Goal: Task Accomplishment & Management: Use online tool/utility

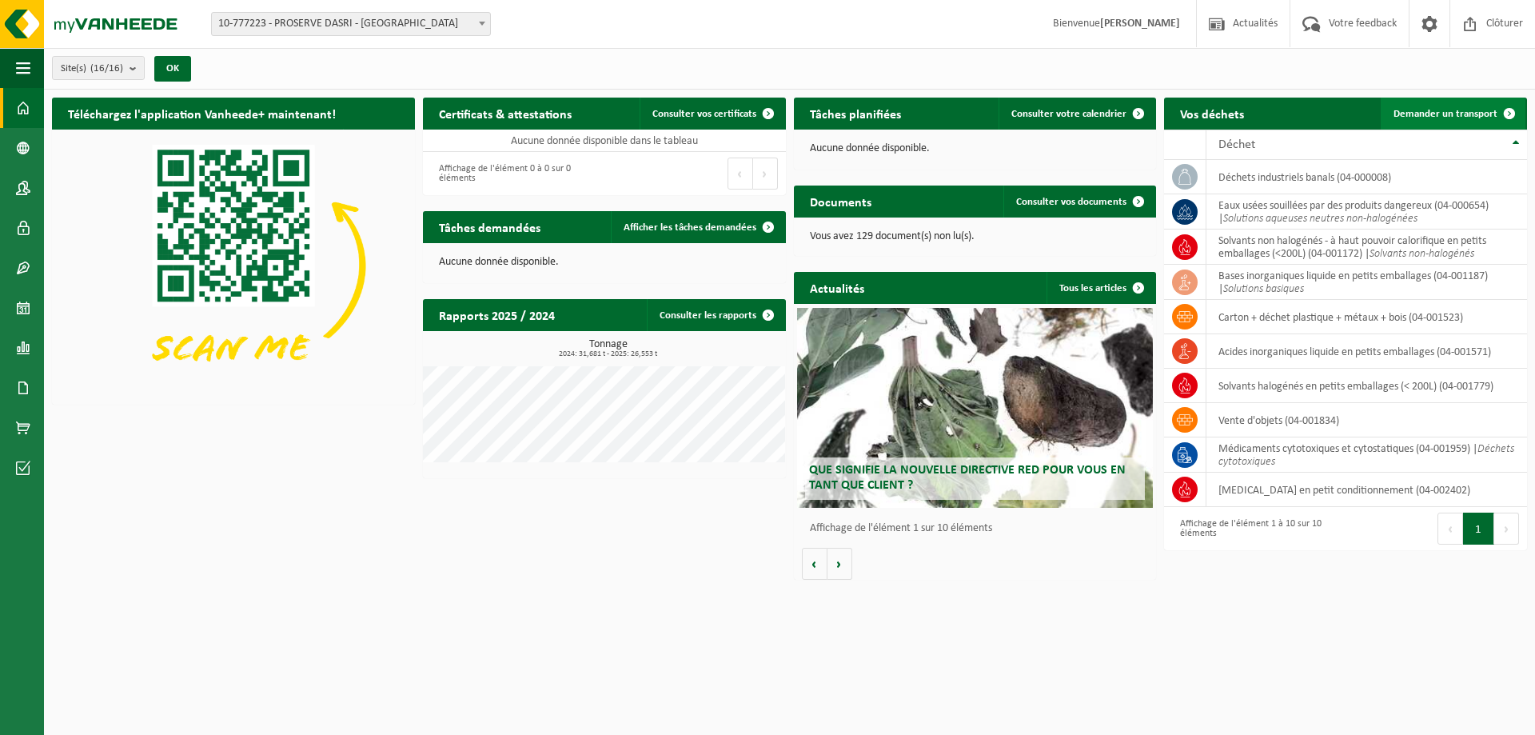
click at [1455, 116] on span "Demander un transport" at bounding box center [1446, 114] width 104 height 10
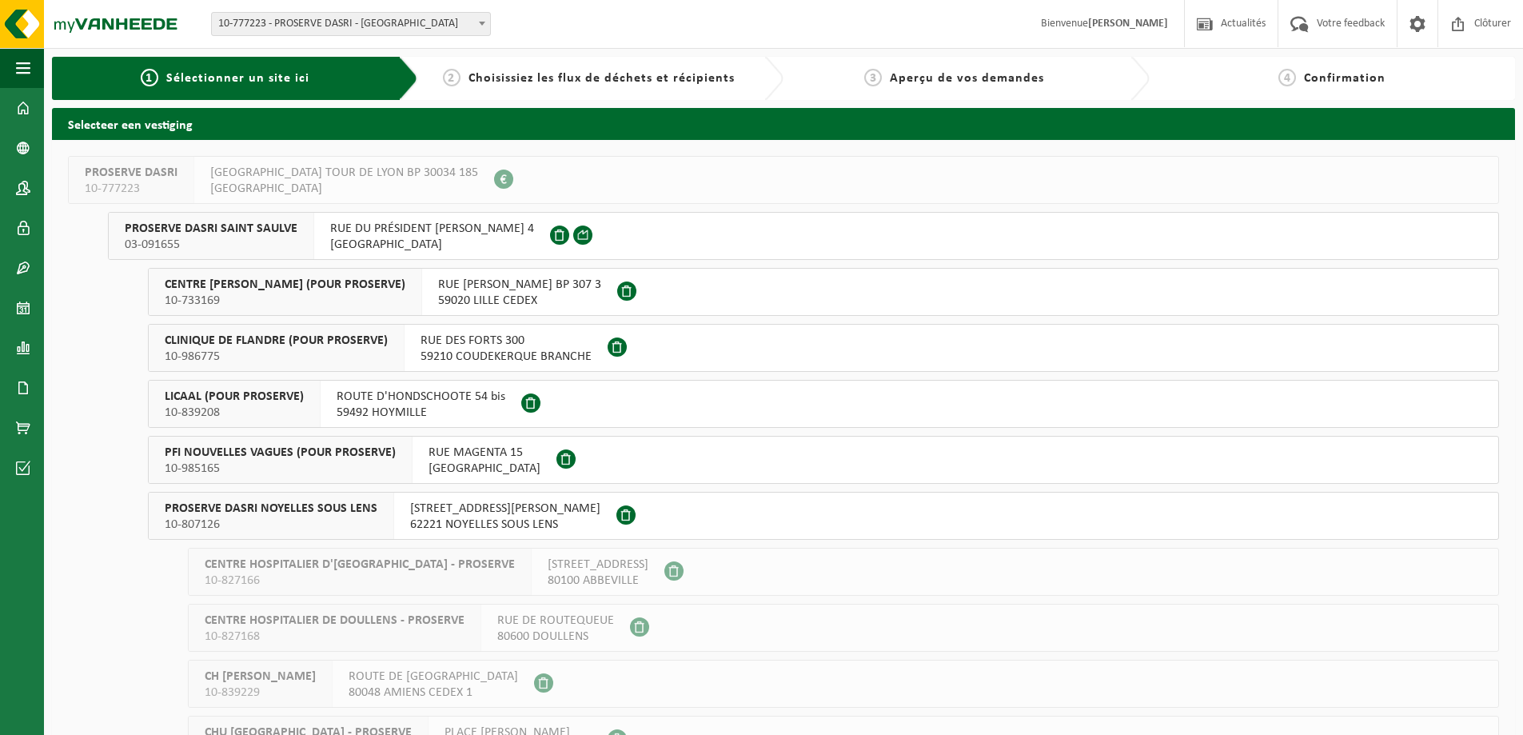
click at [271, 242] on span "03-091655" at bounding box center [211, 245] width 173 height 16
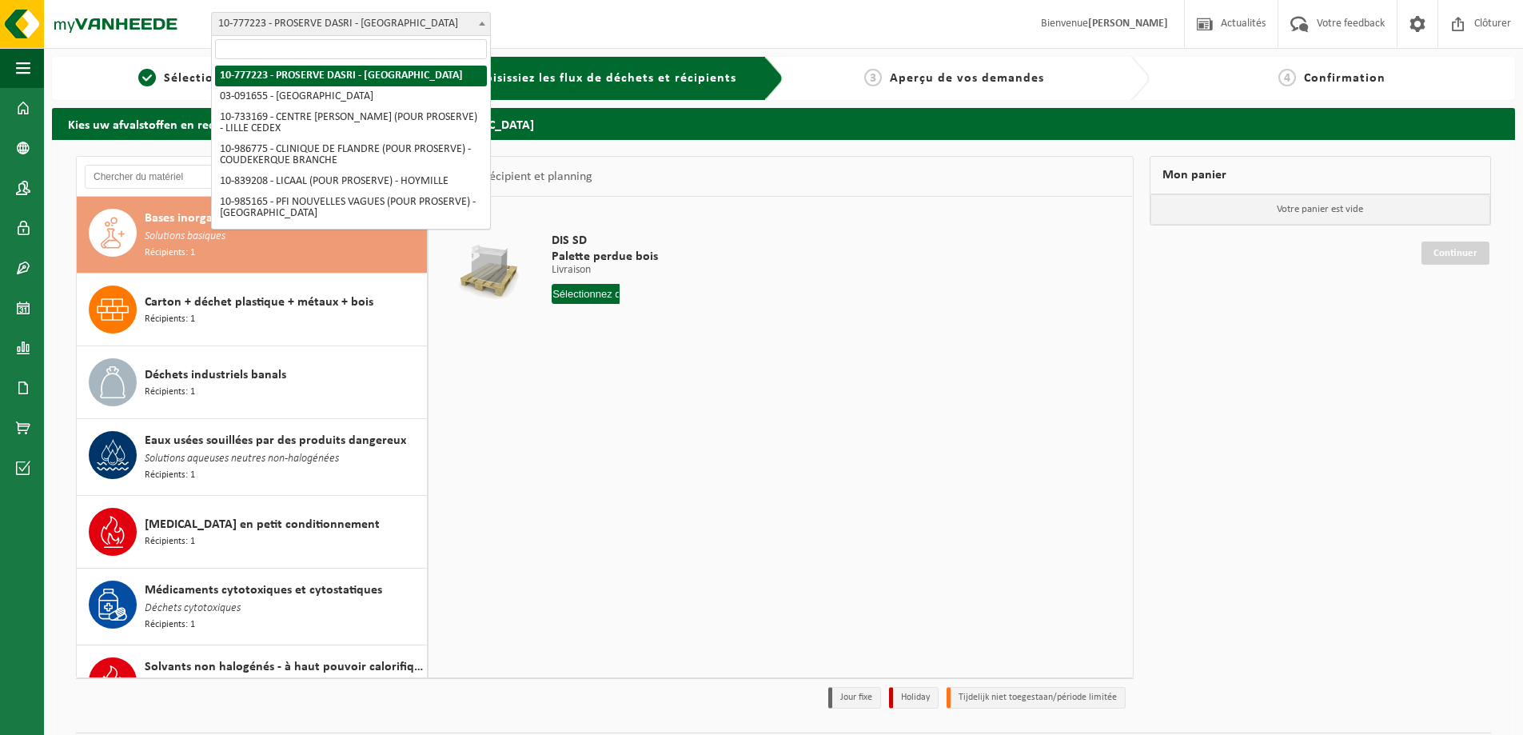
click at [404, 18] on span "10-777223 - PROSERVE DASRI - [GEOGRAPHIC_DATA]" at bounding box center [351, 24] width 278 height 22
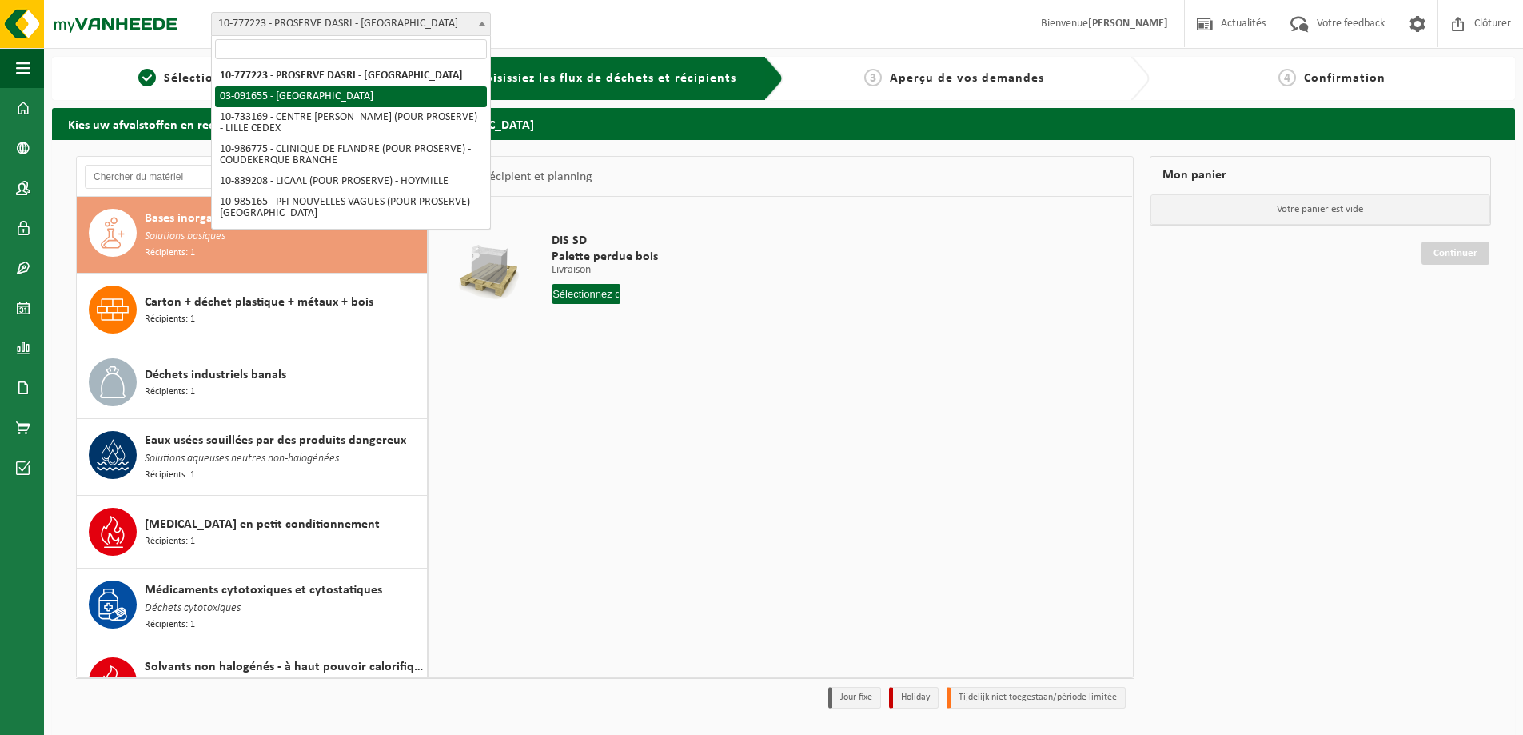
select select "2914"
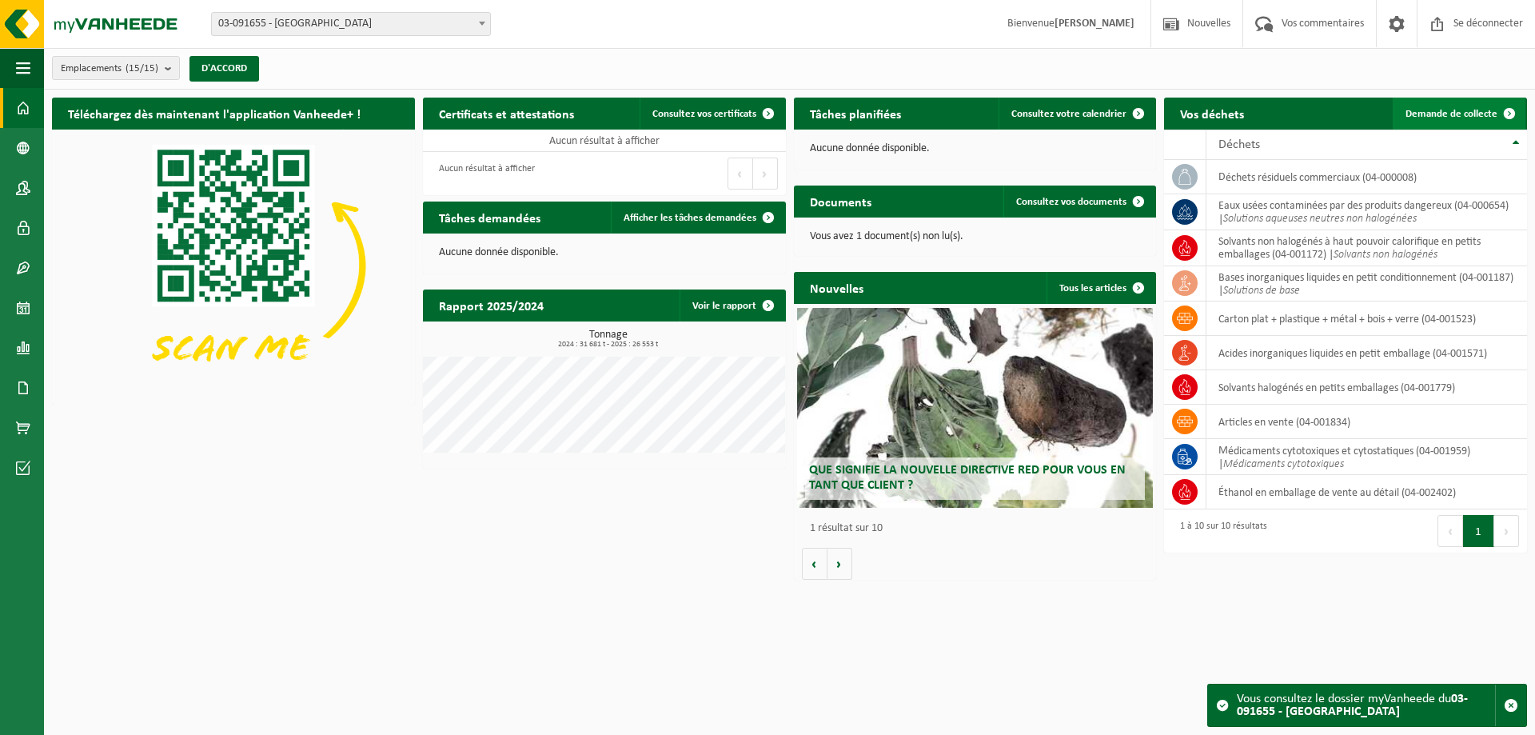
click at [1474, 109] on font "Demande de collecte" at bounding box center [1452, 114] width 92 height 10
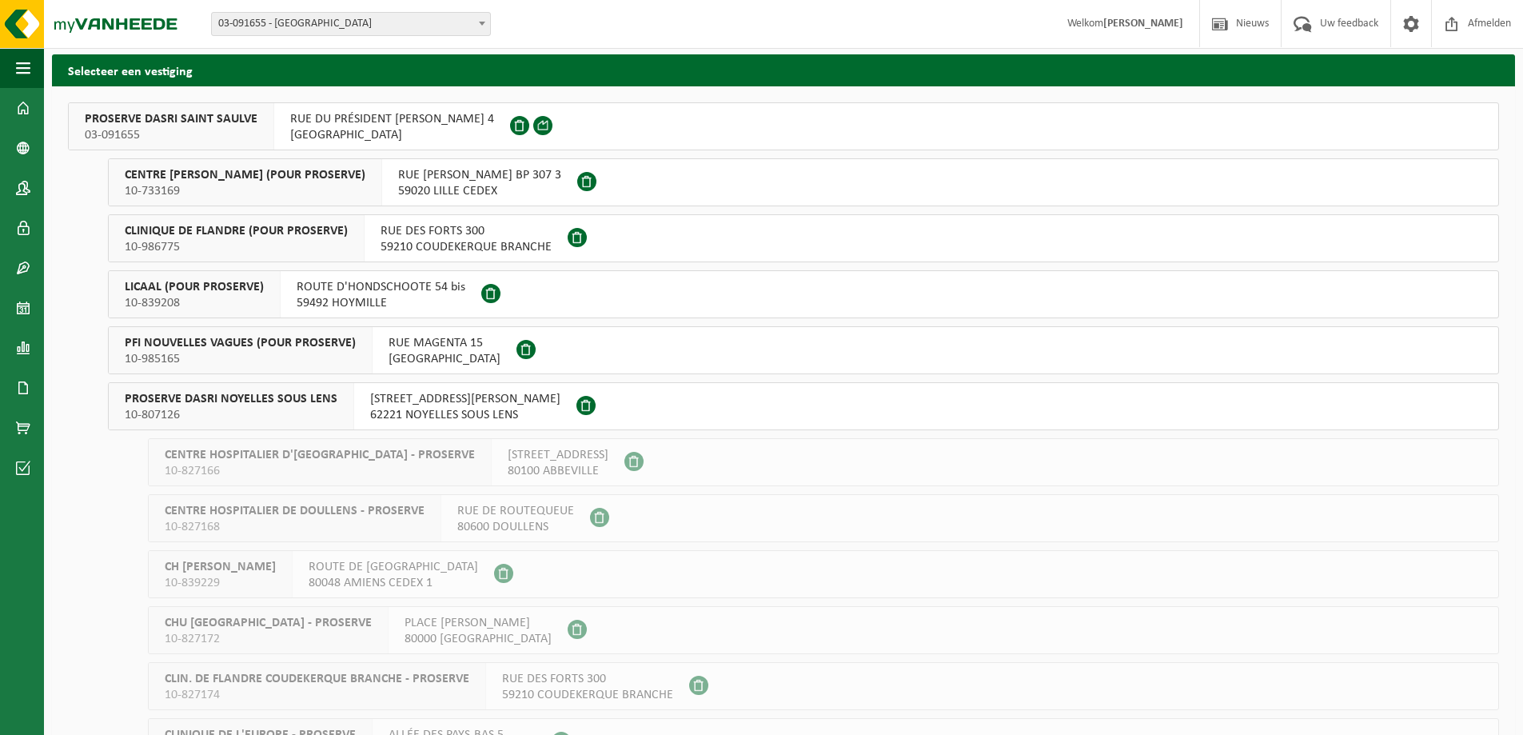
scroll to position [80, 0]
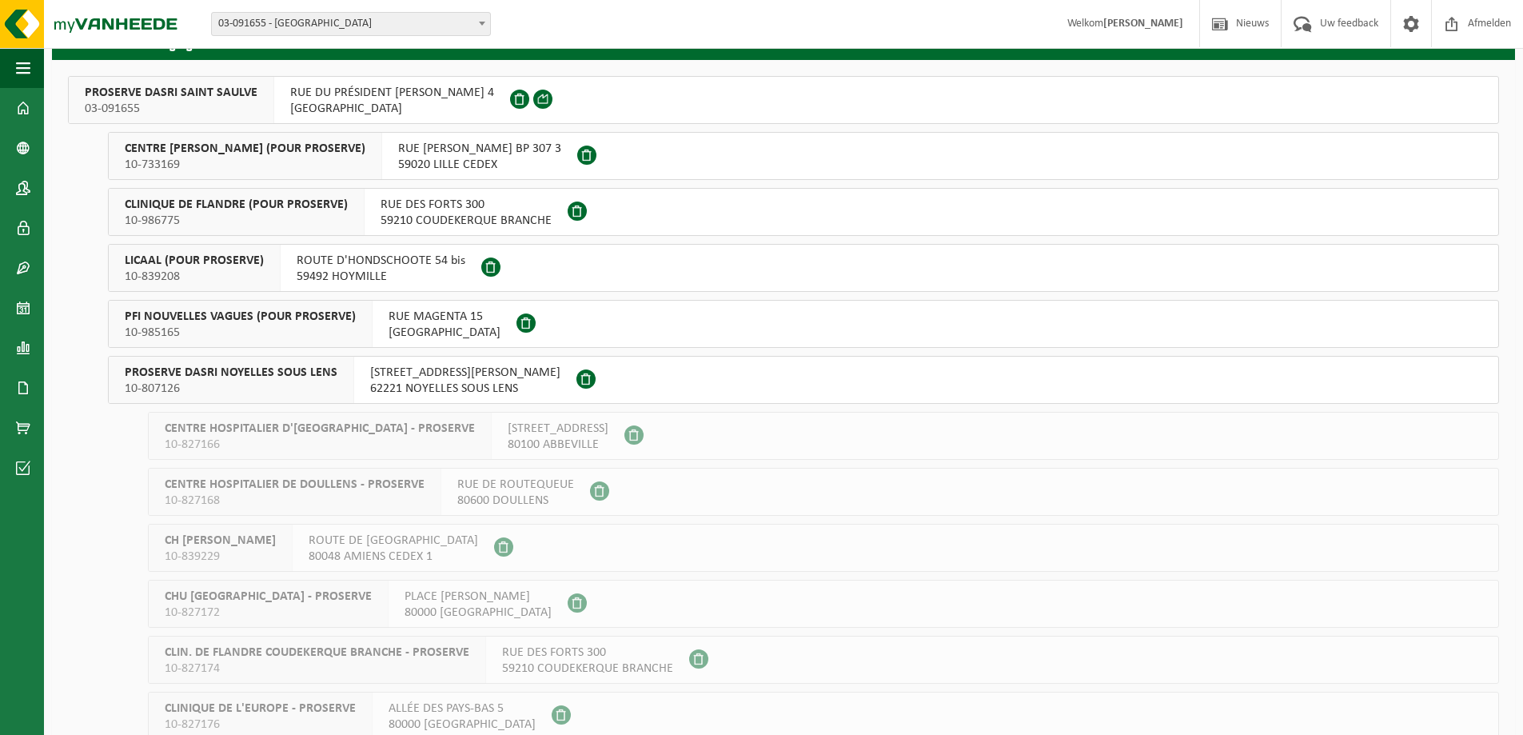
click at [340, 96] on span "RUE DU PRÉSIDENT [PERSON_NAME] 4" at bounding box center [392, 93] width 204 height 16
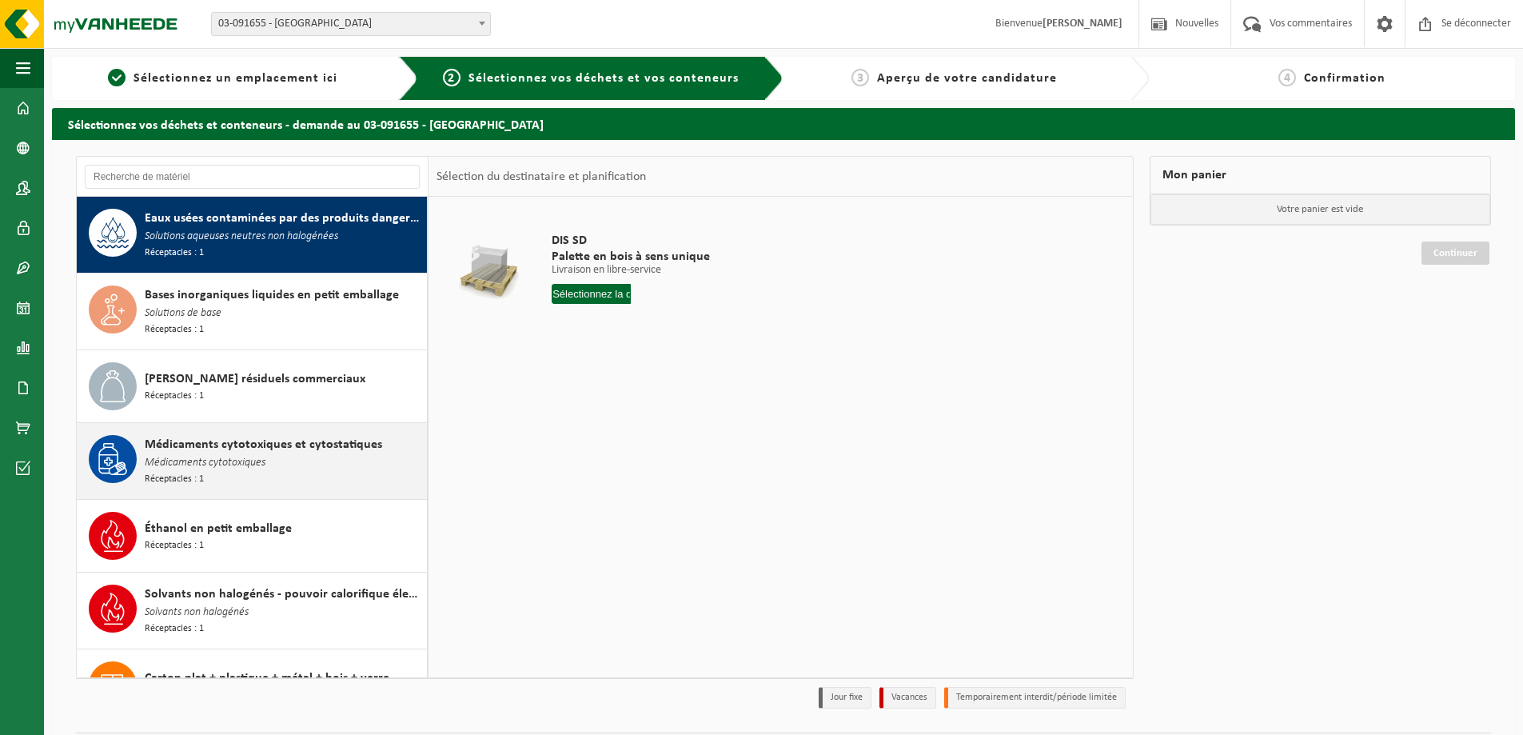
click at [308, 453] on div "Médicaments cytotoxiques et cytostatiques Médicaments cytotoxiques Réceptacles …" at bounding box center [284, 461] width 278 height 52
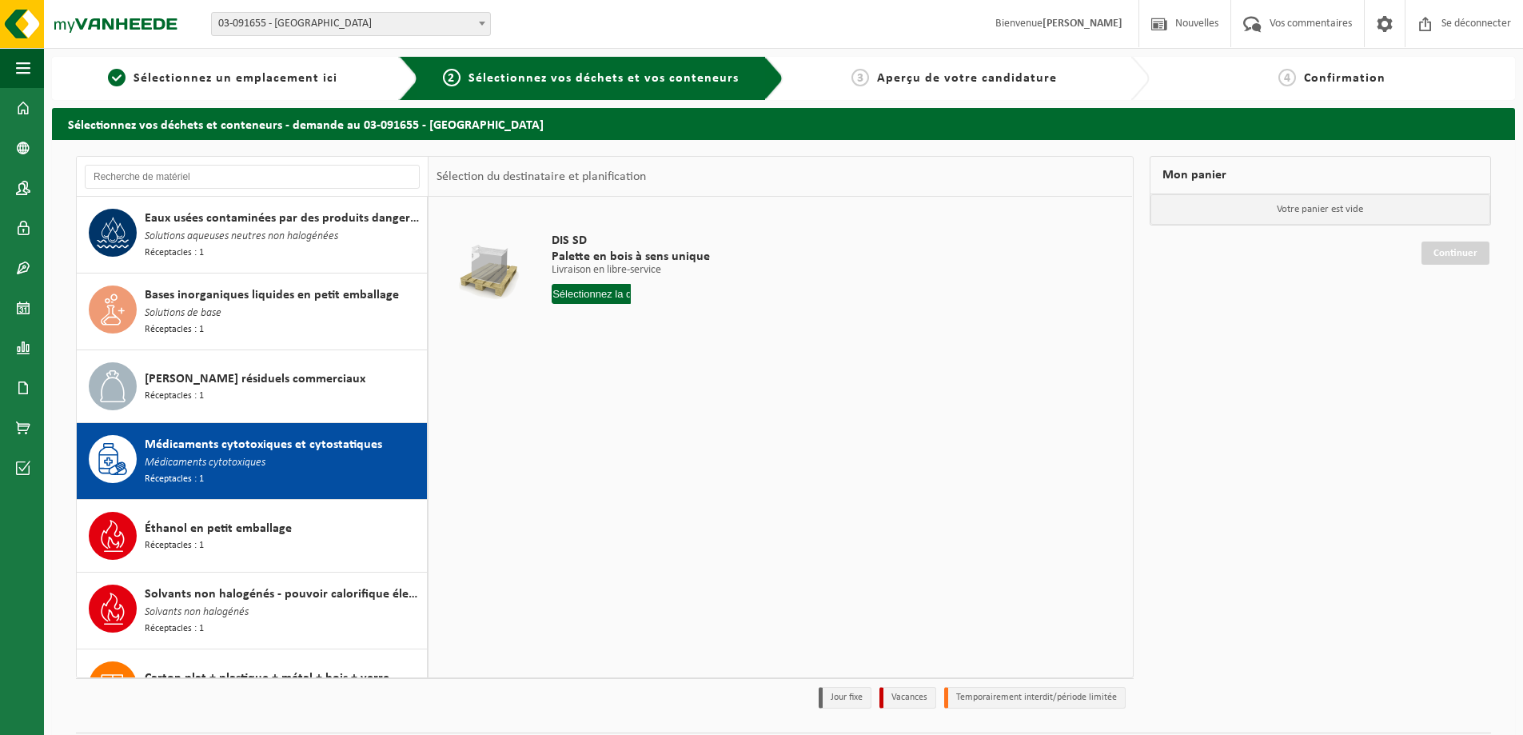
scroll to position [34, 0]
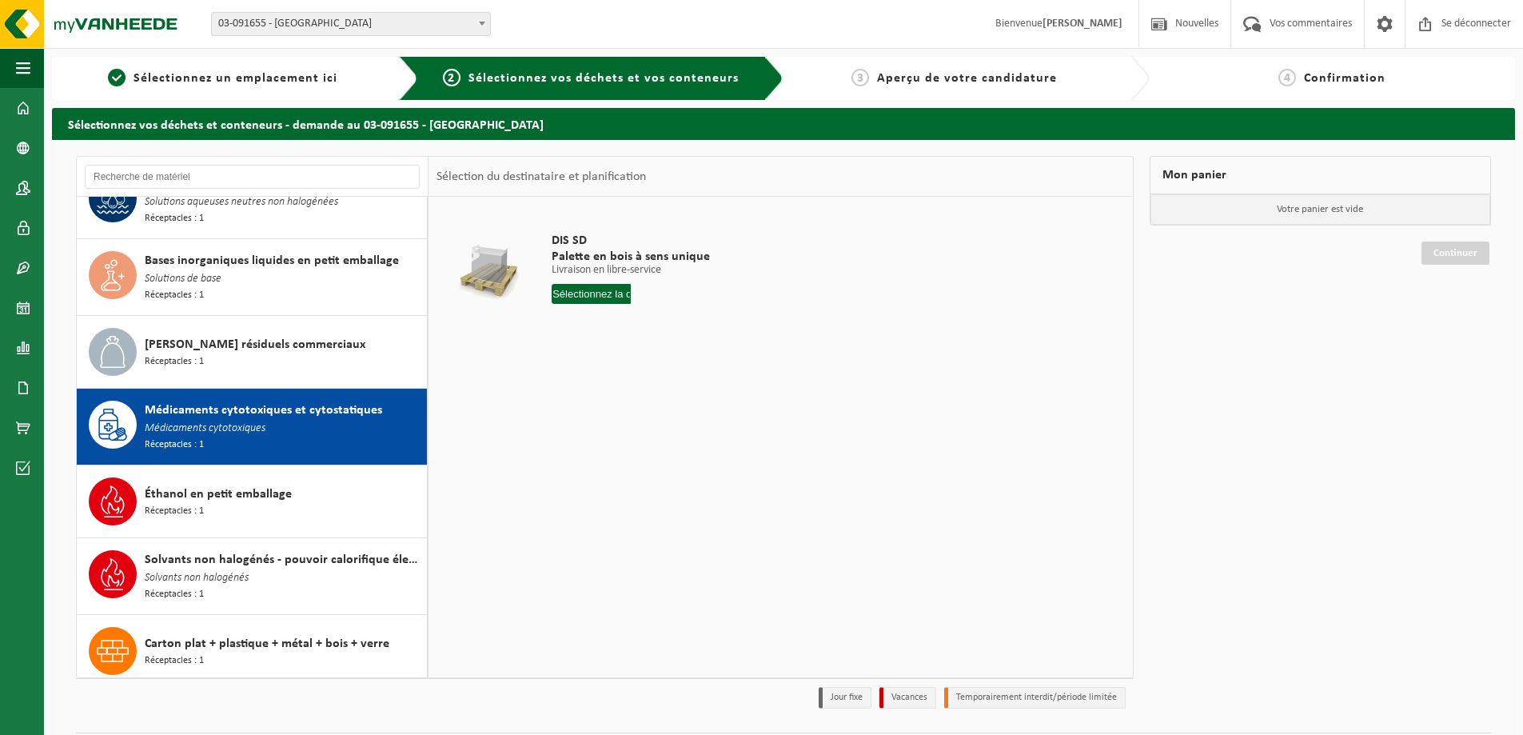
click at [617, 296] on input "text" at bounding box center [591, 294] width 79 height 20
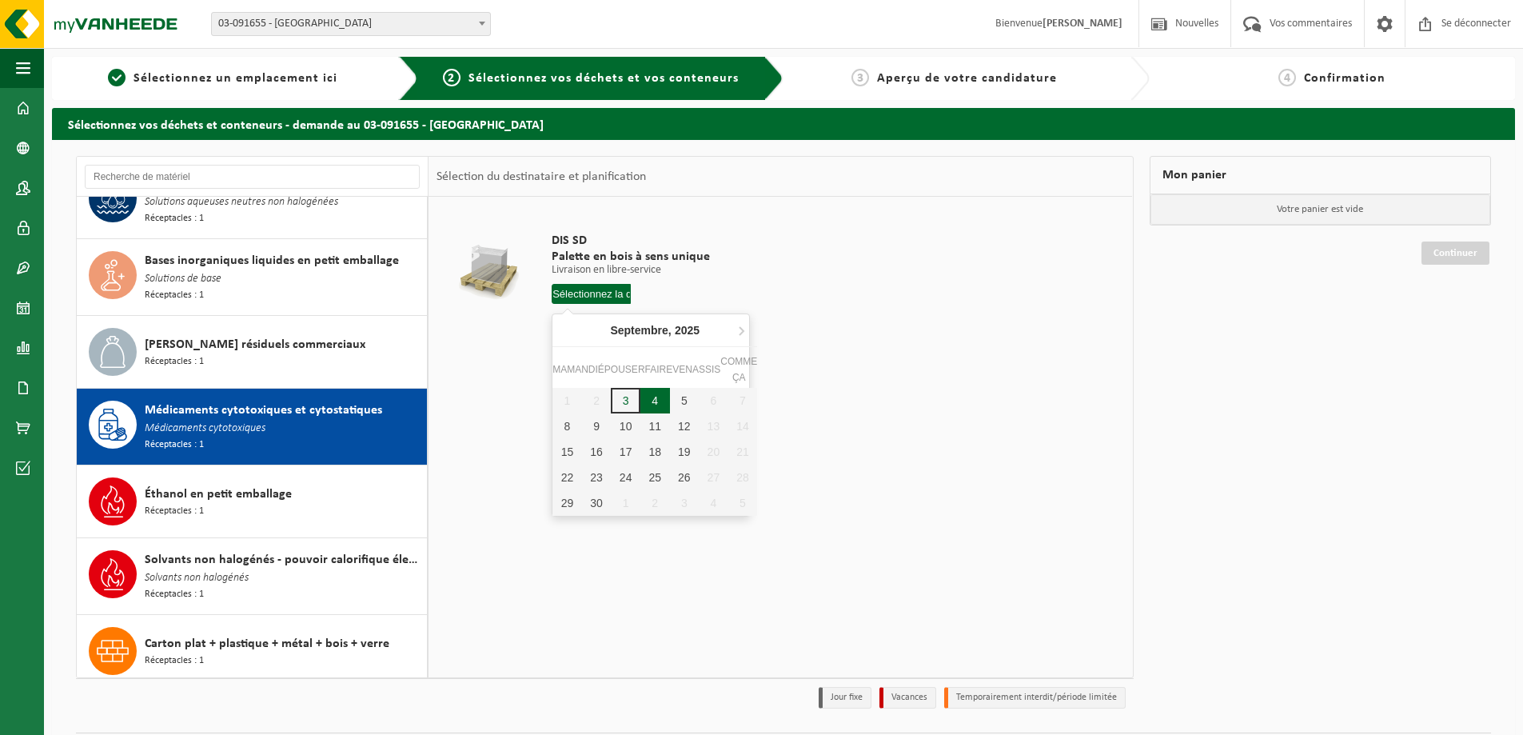
click at [661, 399] on div "4" at bounding box center [656, 401] width 30 height 26
type input "Van [DATE]"
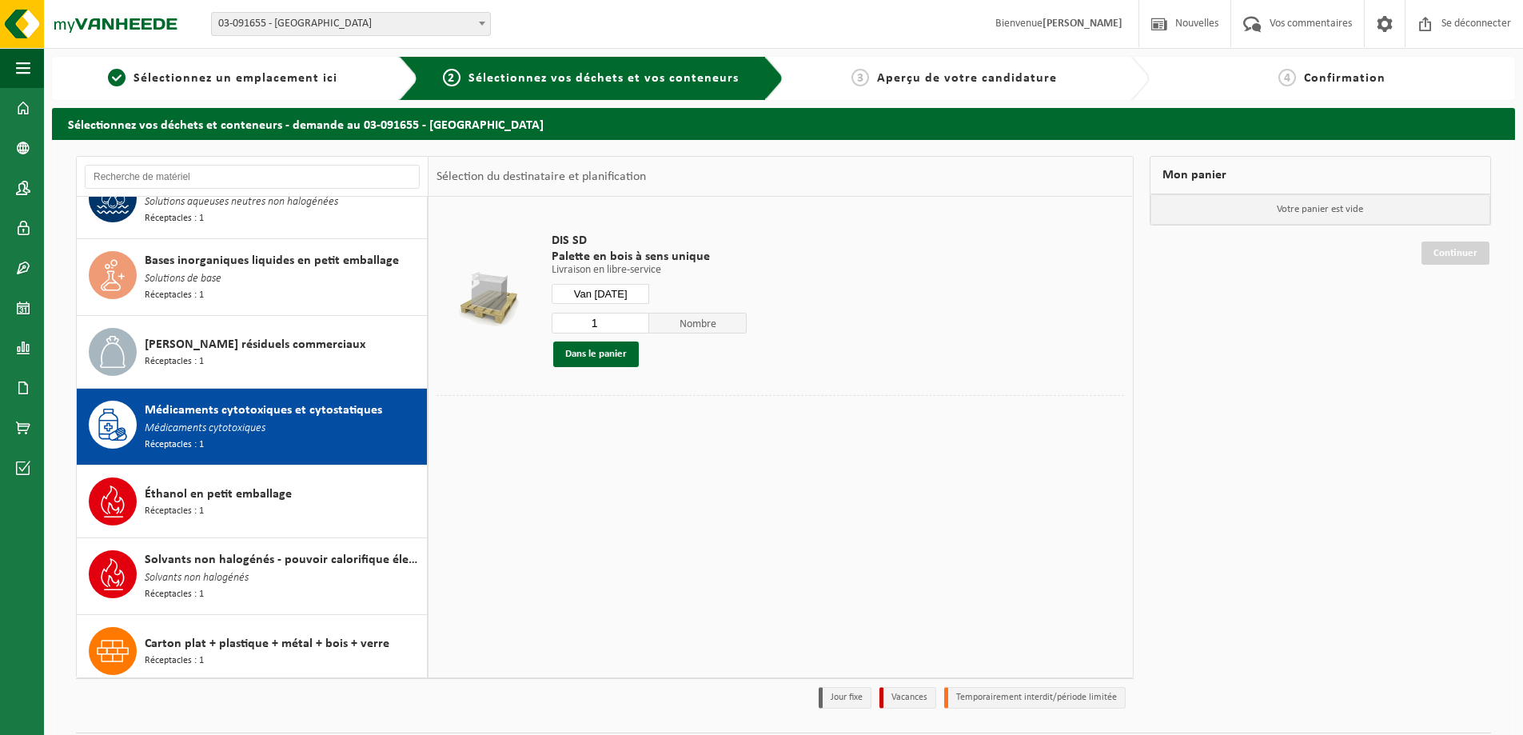
click at [600, 317] on input "1" at bounding box center [601, 323] width 98 height 21
click at [605, 319] on input "1" at bounding box center [601, 323] width 98 height 21
type input "18"
click at [590, 356] on font "Dans le panier" at bounding box center [596, 354] width 62 height 10
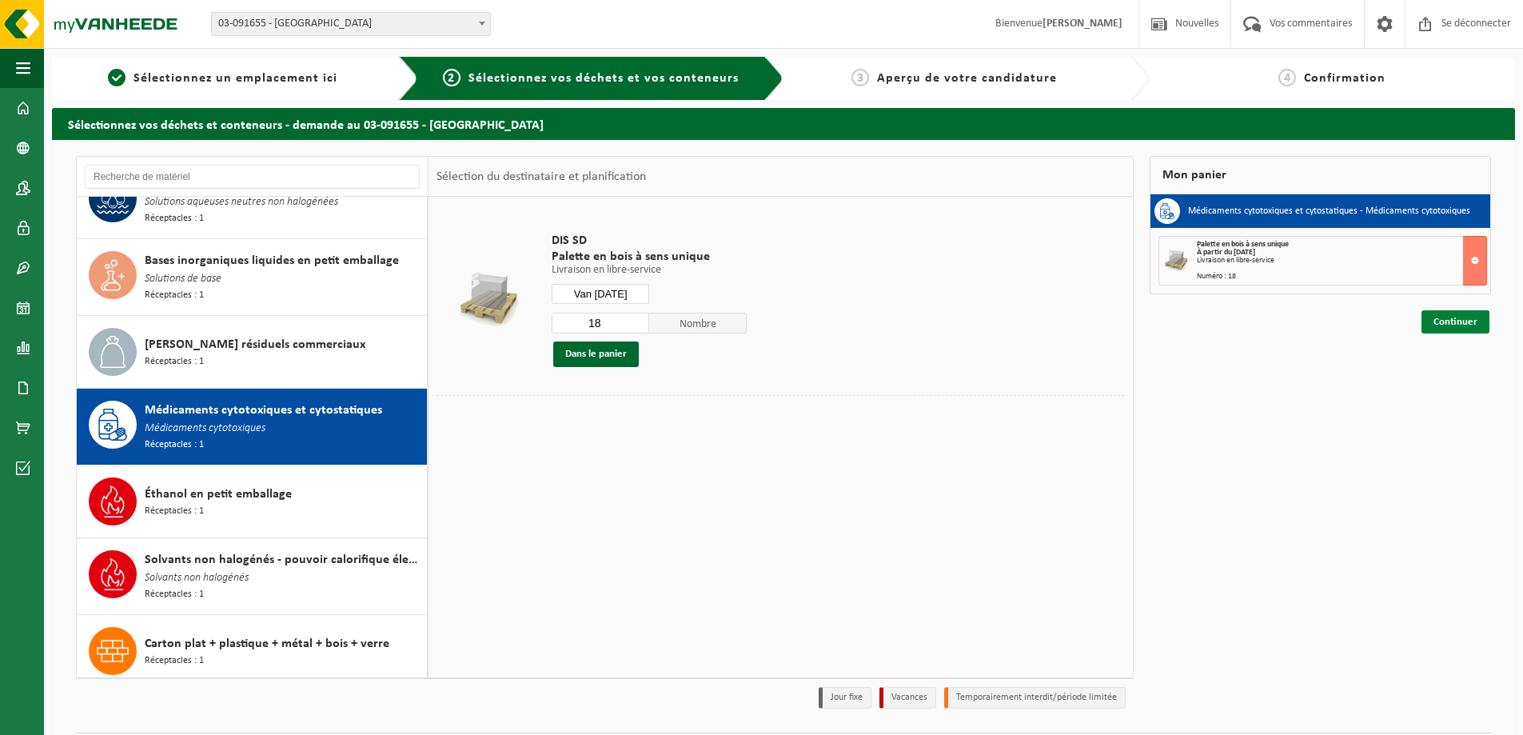
click at [1455, 324] on font "Continuer" at bounding box center [1456, 322] width 44 height 10
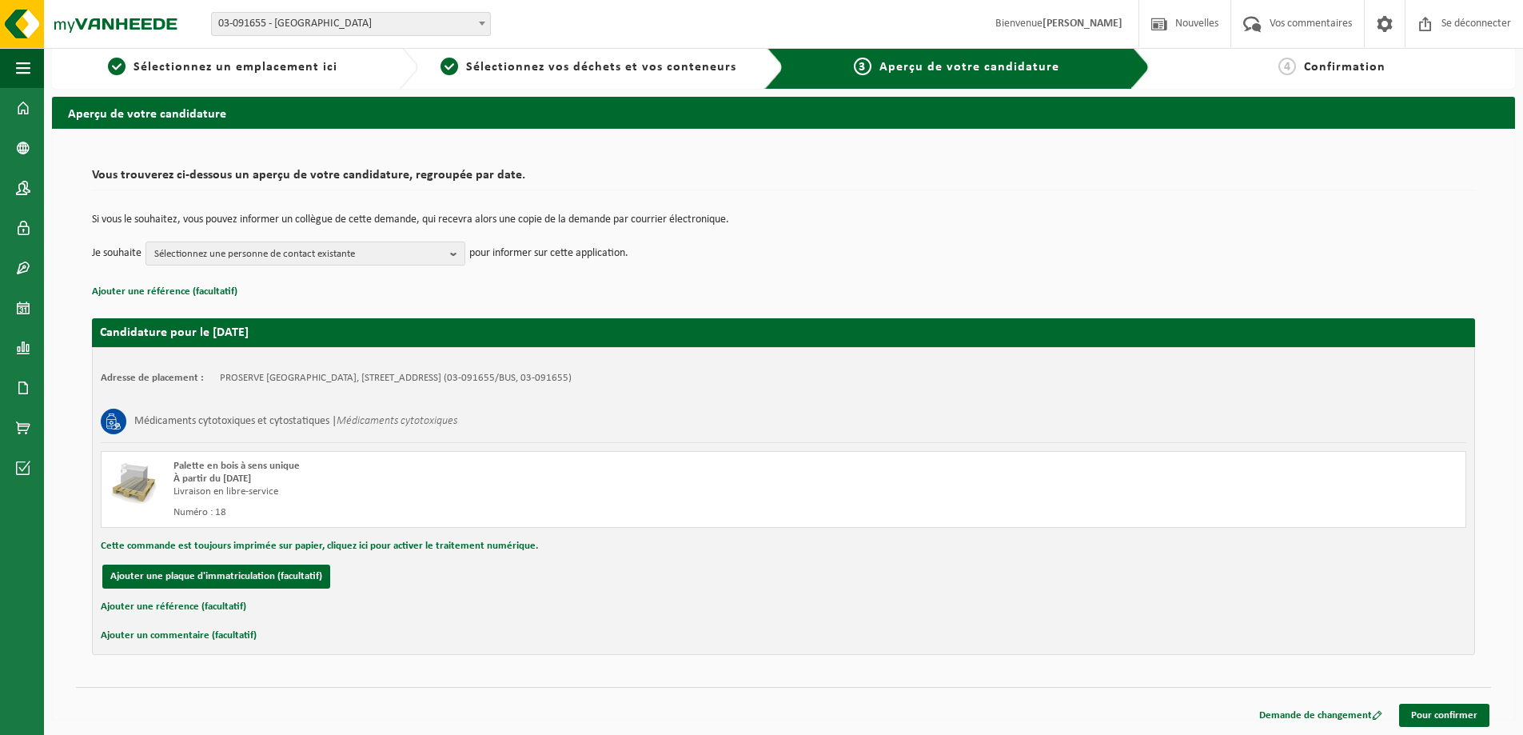
scroll to position [14, 0]
click at [317, 249] on font "Sélectionnez une personne de contact existante" at bounding box center [254, 253] width 201 height 10
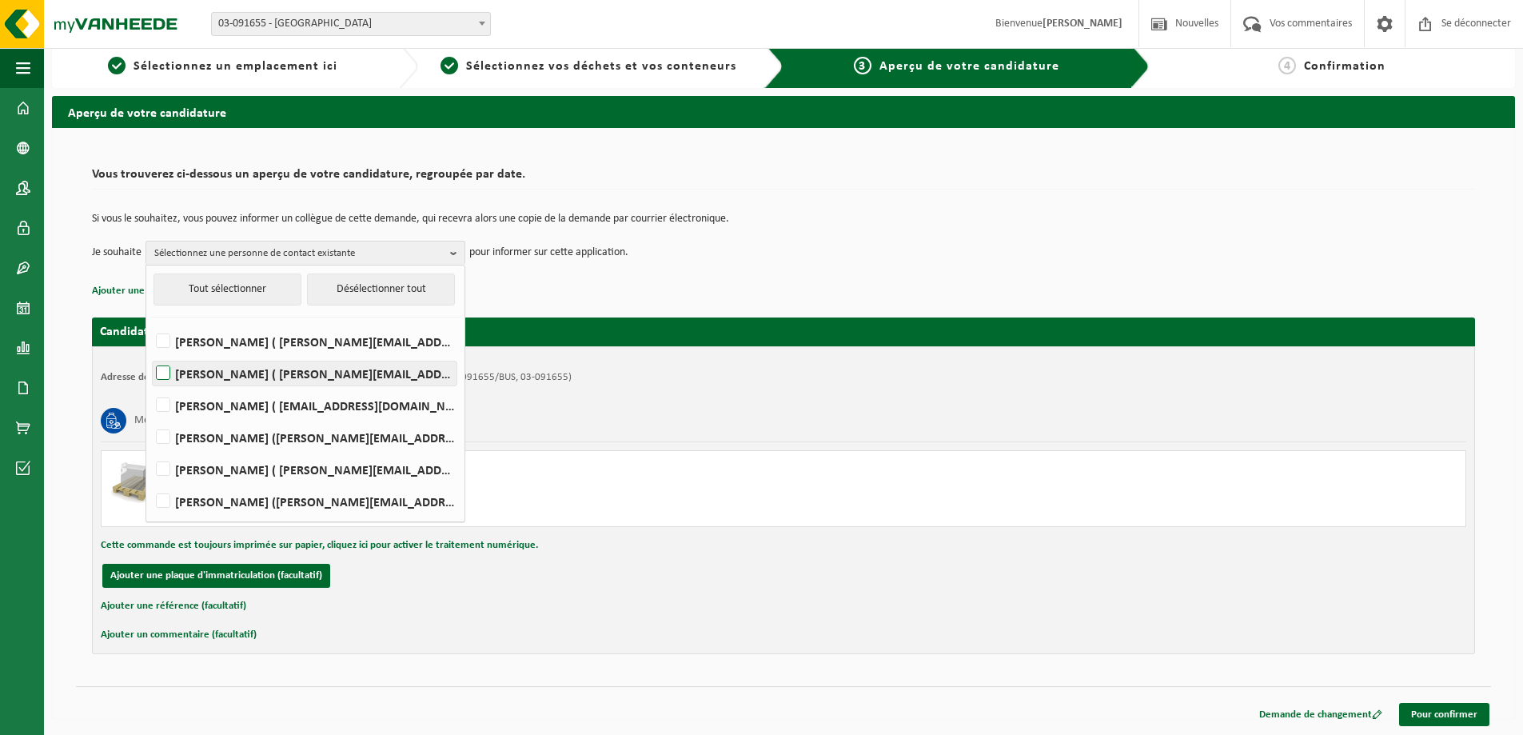
click at [265, 376] on font "[PERSON_NAME] ( [PERSON_NAME][EMAIL_ADDRESS][DOMAIN_NAME] )" at bounding box center [375, 375] width 401 height 13
click at [150, 353] on input "[PERSON_NAME] ( [PERSON_NAME][EMAIL_ADDRESS][DOMAIN_NAME] )" at bounding box center [150, 353] width 1 height 1
checkbox input "true"
click at [1455, 713] on font "Pour confirmer" at bounding box center [1444, 714] width 66 height 10
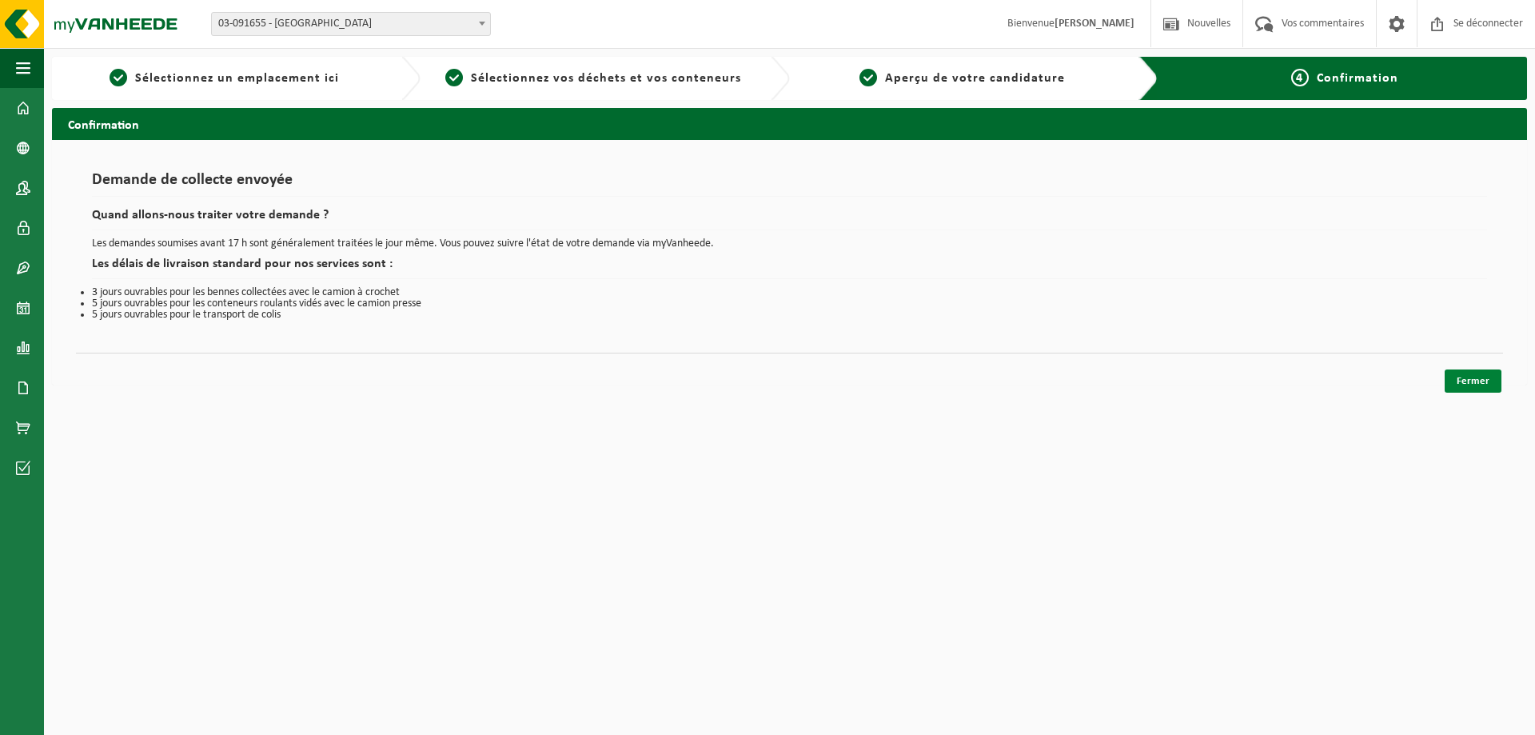
click at [1463, 386] on font "Fermer" at bounding box center [1473, 381] width 33 height 10
